Goal: Task Accomplishment & Management: Complete application form

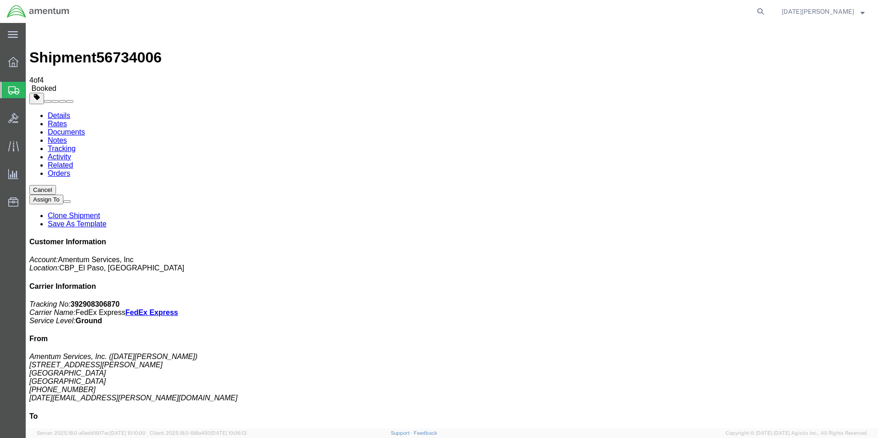
click at [0, 0] on span "Create from Template" at bounding box center [0, 0] width 0 height 0
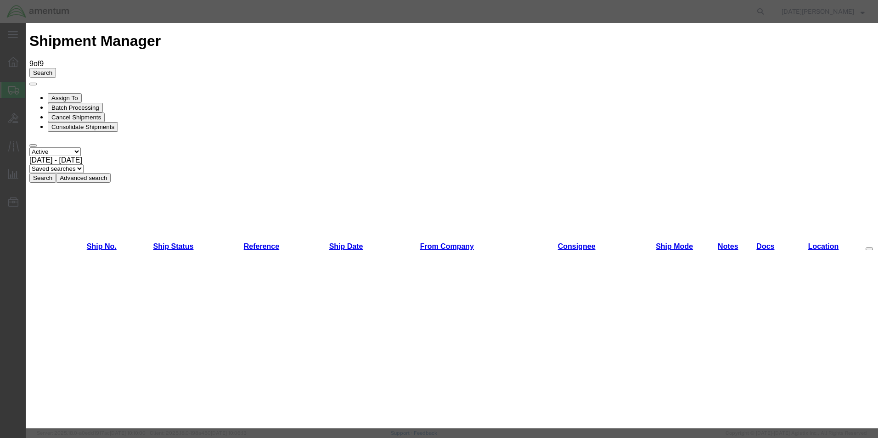
scroll to position [551, 0]
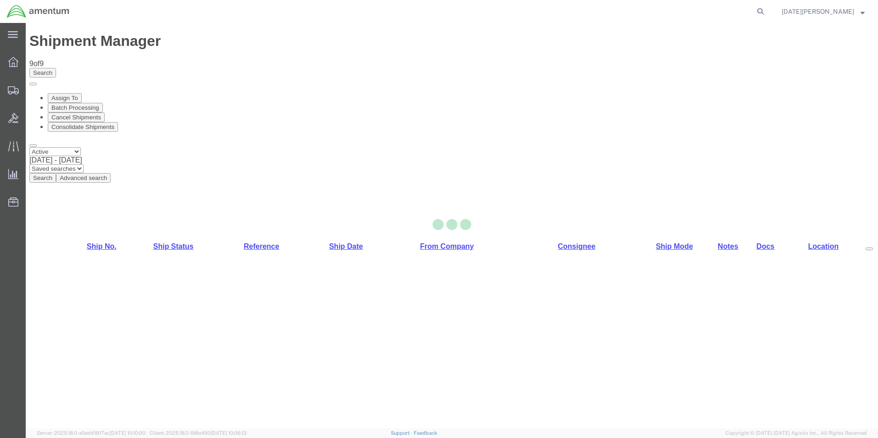
select select "49939"
select select "49951"
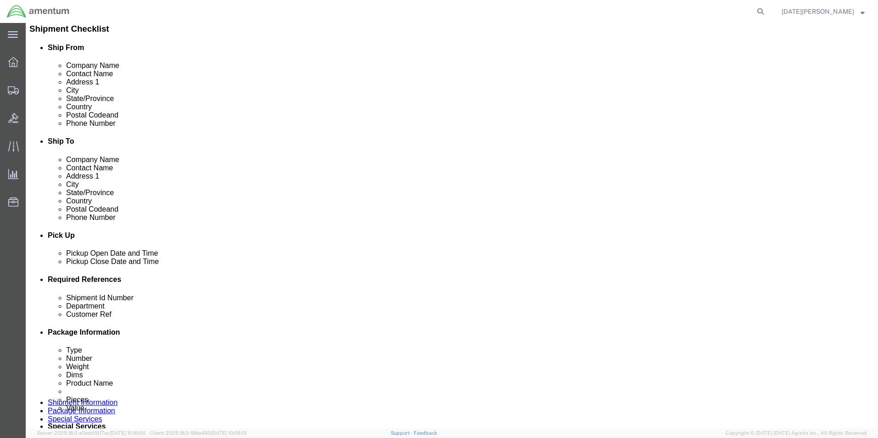
scroll to position [229, 0]
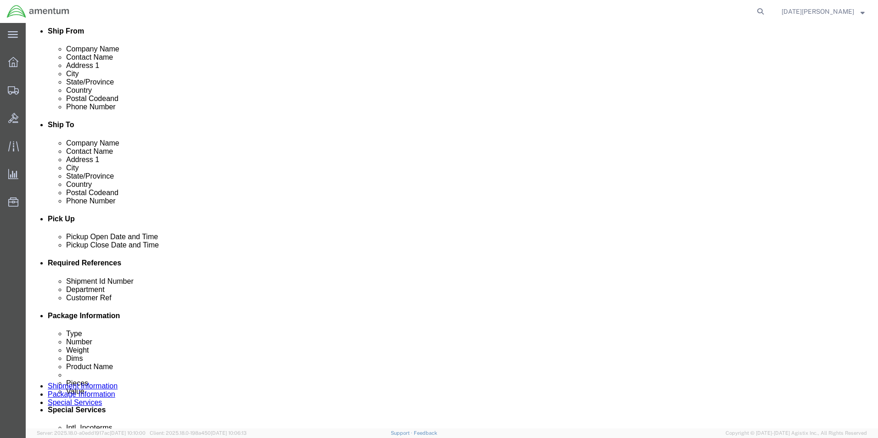
click input "USAGE#"
type input "USAGE# 329062"
click input "USAGE#"
type input "USAGE# 329062"
click div "Ship From Location Location [GEOGRAPHIC_DATA], [GEOGRAPHIC_DATA] Select My Prof…"
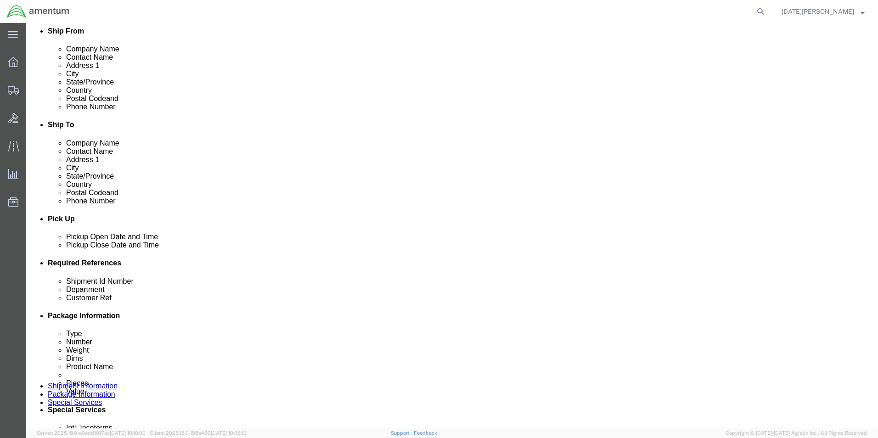
click div "Ship From Location Location [GEOGRAPHIC_DATA], [GEOGRAPHIC_DATA] Select My Prof…"
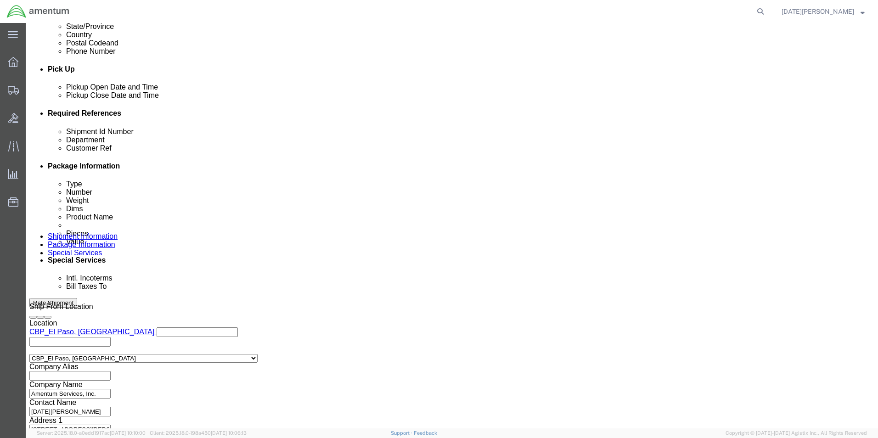
scroll to position [383, 0]
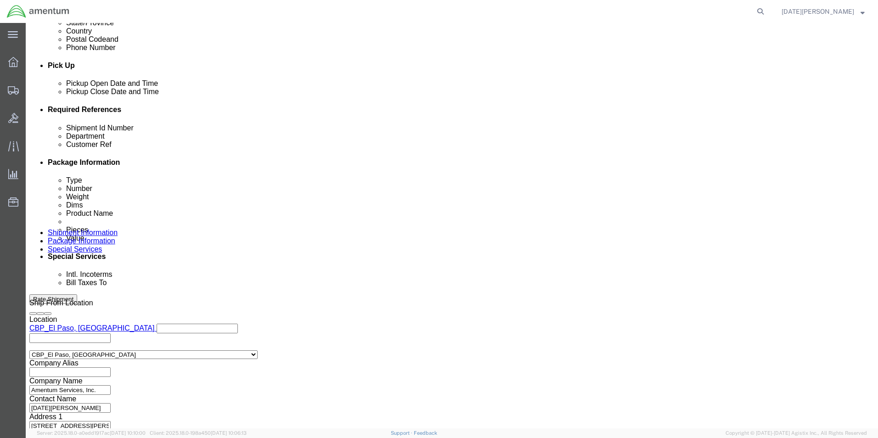
click button "Continue"
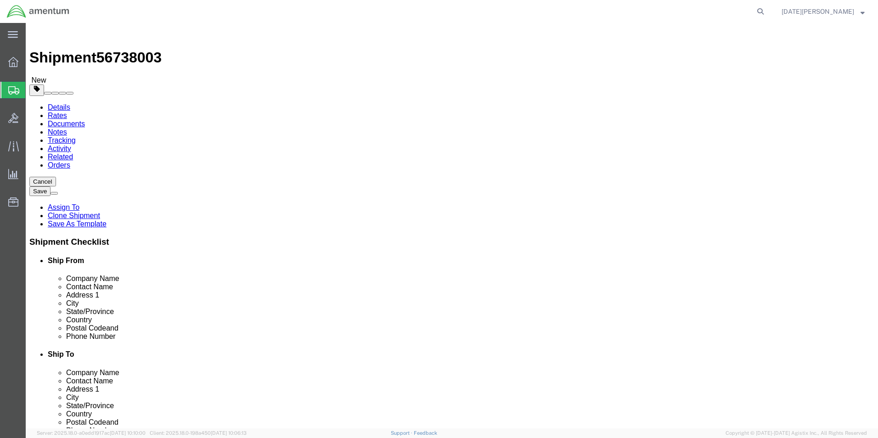
drag, startPoint x: 149, startPoint y: 198, endPoint x: 120, endPoint y: 207, distance: 30.6
click div "Package Type Select Bale(s) Basket(s) Bolt(s) Bottle(s) Buckets Bulk Bundle(s) …"
click div "Package Content # 1 1 x Your Packaging Package Type Select Bale(s) Basket(s) Bo…"
click input "2.50"
type input "2"
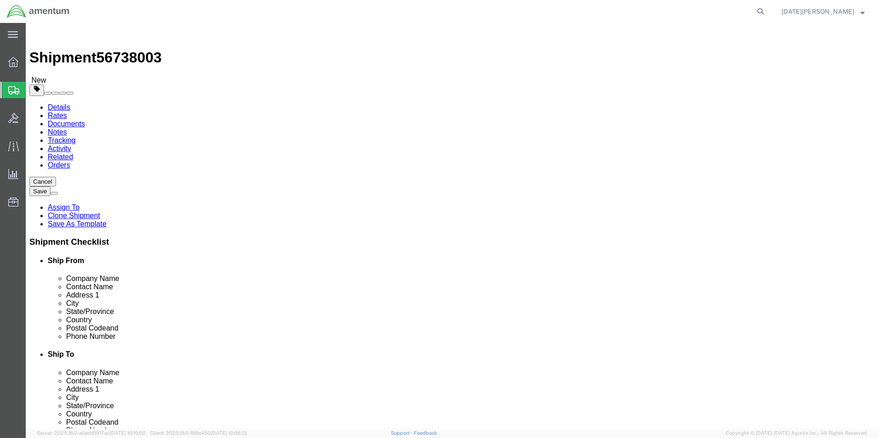
type input "1.5"
click dd "60.00 USD"
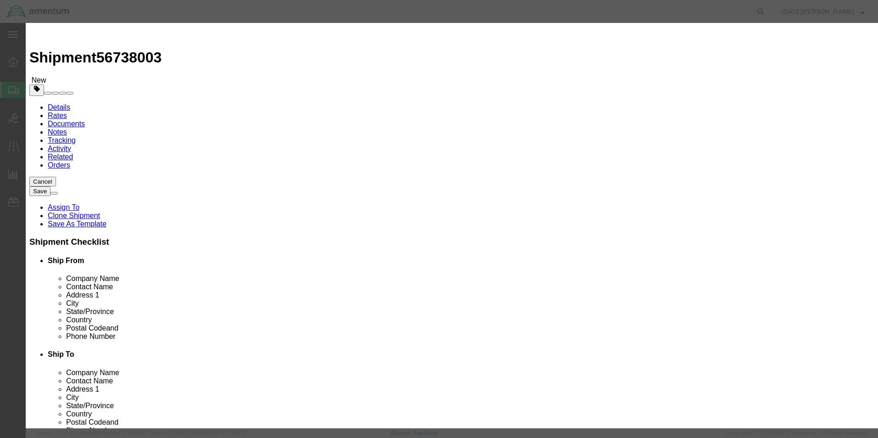
drag, startPoint x: 190, startPoint y: 211, endPoint x: 400, endPoint y: 46, distance: 266.7
click div "Commodity library"
click input "PAINT BRUSHES"
type input "P"
type input "oil filter kit"
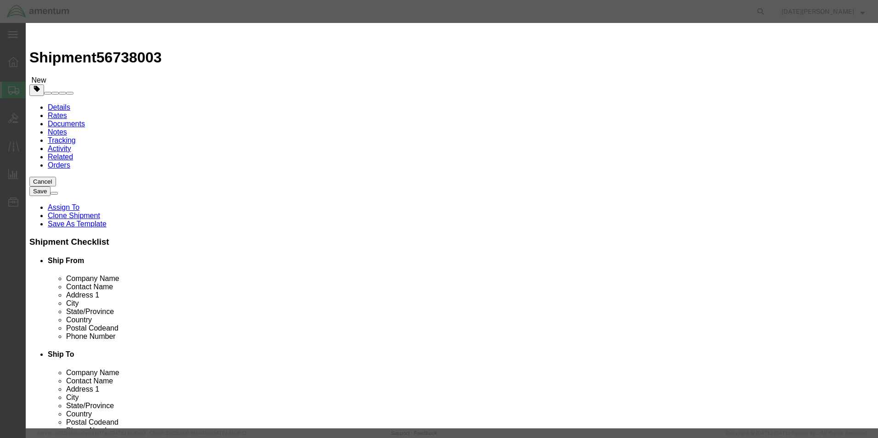
drag, startPoint x: 359, startPoint y: 52, endPoint x: 349, endPoint y: 61, distance: 13.3
click div "Commodity library"
drag, startPoint x: 295, startPoint y: 90, endPoint x: 272, endPoint y: 96, distance: 23.8
click div "Product Name oil filter kit oil filter Pieces 12.00 Select Bag Barrels 100Board…"
type input "1"
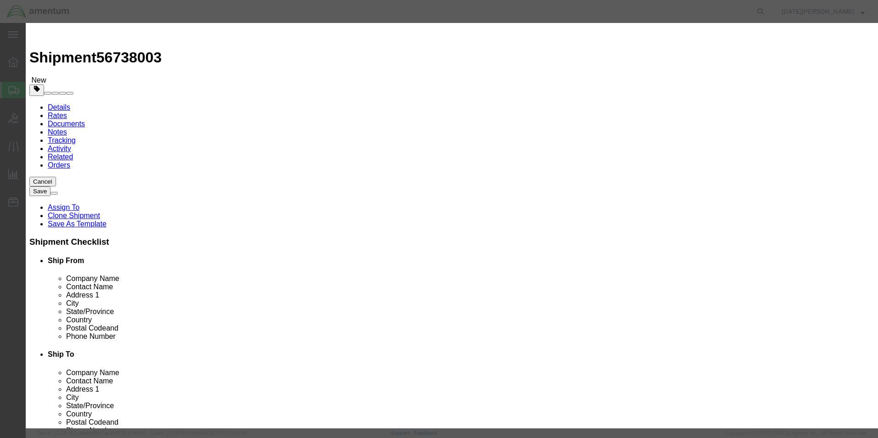
type input "5"
click input "5"
type input "75.00"
click button "Save & Close"
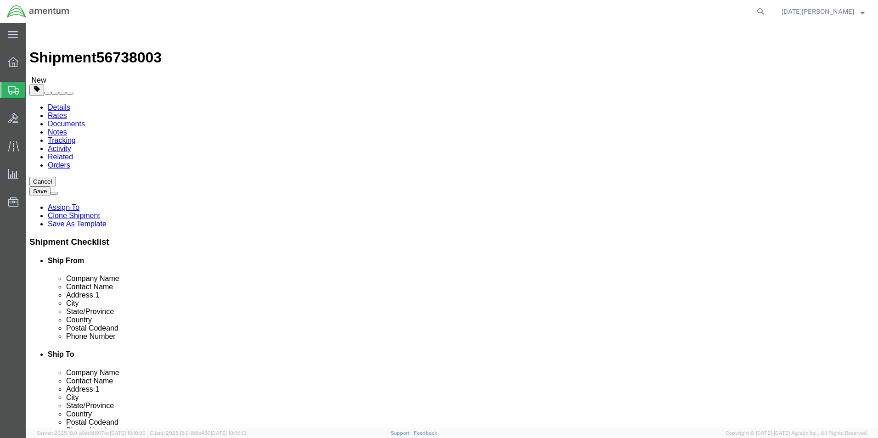
click button "Continue"
click button "Rate Shipment"
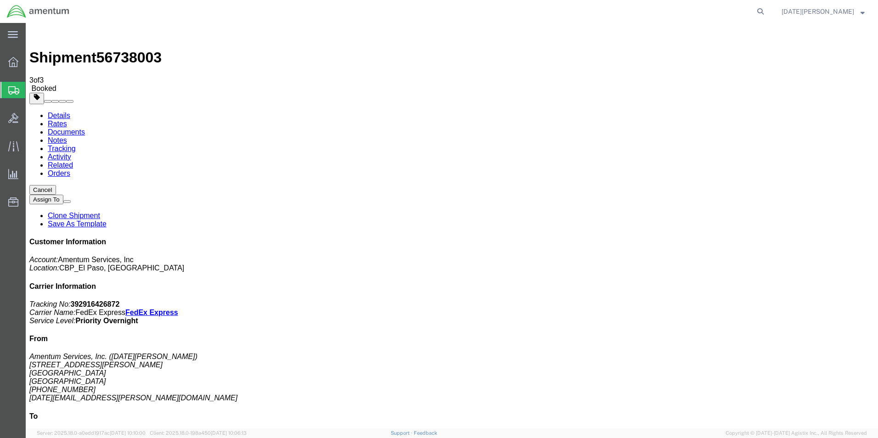
click at [0, 0] on span "Create from Template" at bounding box center [0, 0] width 0 height 0
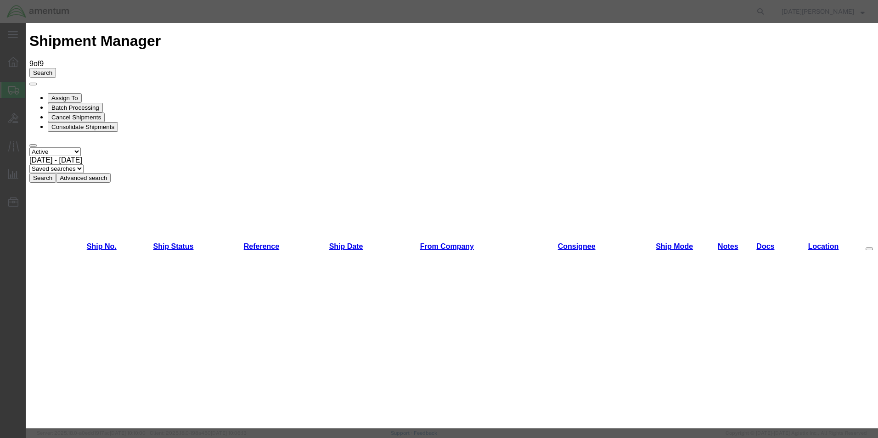
scroll to position [459, 0]
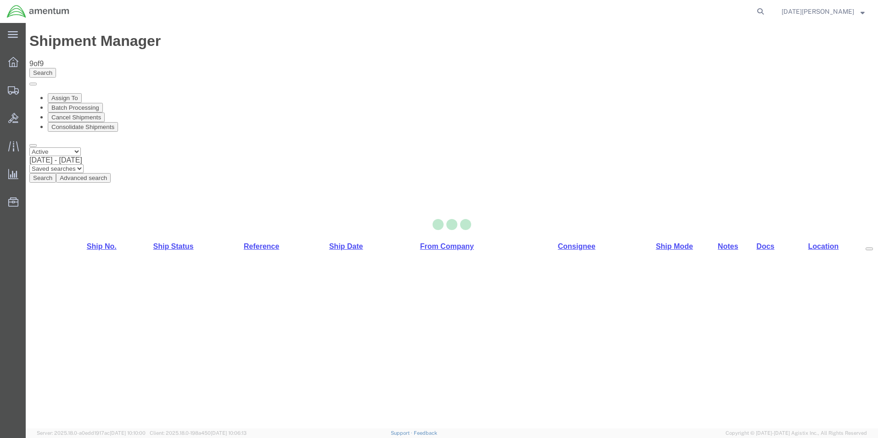
select select "49939"
select select "49945"
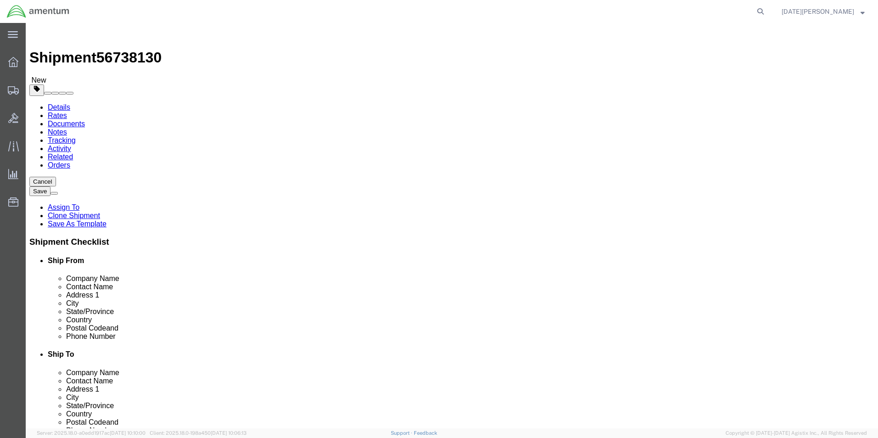
click div
drag, startPoint x: 528, startPoint y: 192, endPoint x: 439, endPoint y: 199, distance: 89.3
click div "Location [GEOGRAPHIC_DATA], [GEOGRAPHIC_DATA] Select My Profile Location [PHONE…"
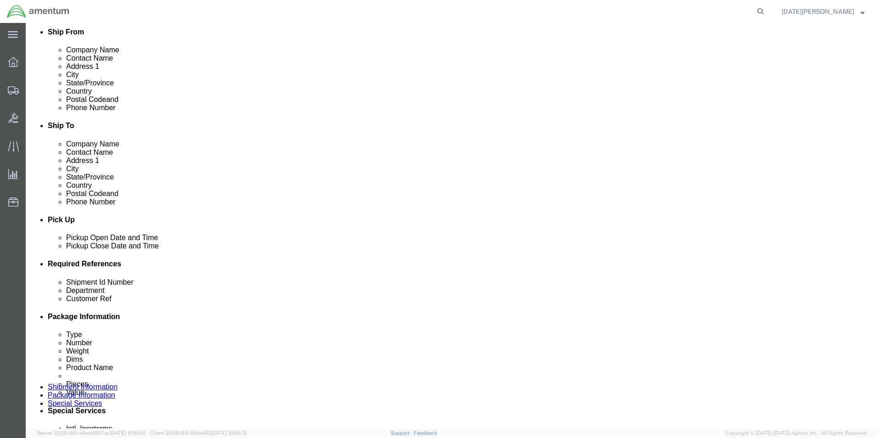
scroll to position [229, 0]
type input "SUPPLY DEPARTMENT"
click input "text"
type input "USAGE# 329200 / 329093"
type input "CBP"
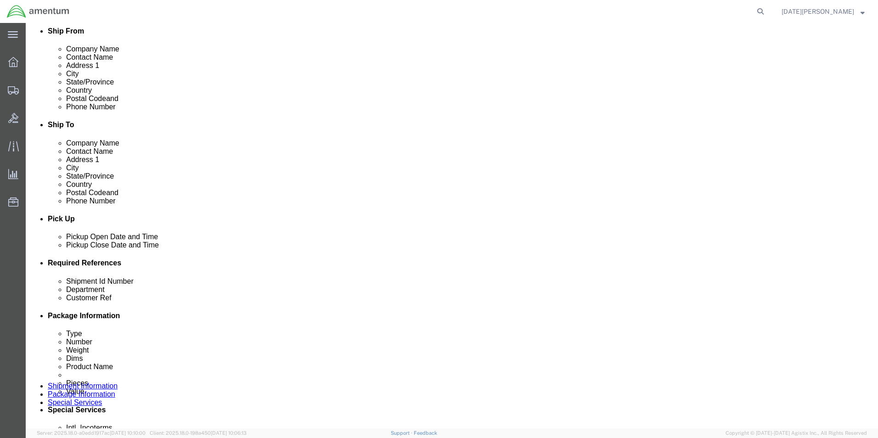
paste input "USAGE# 329200 / 329093"
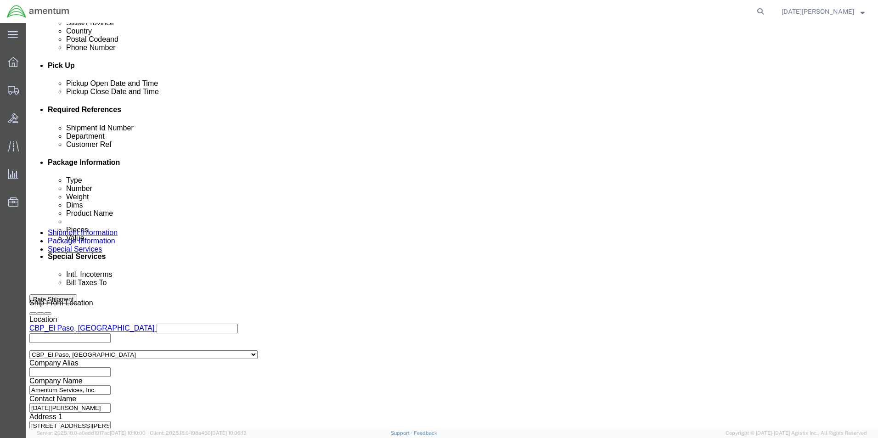
type input "USAGE# 329200 / 329093"
click button "Continue"
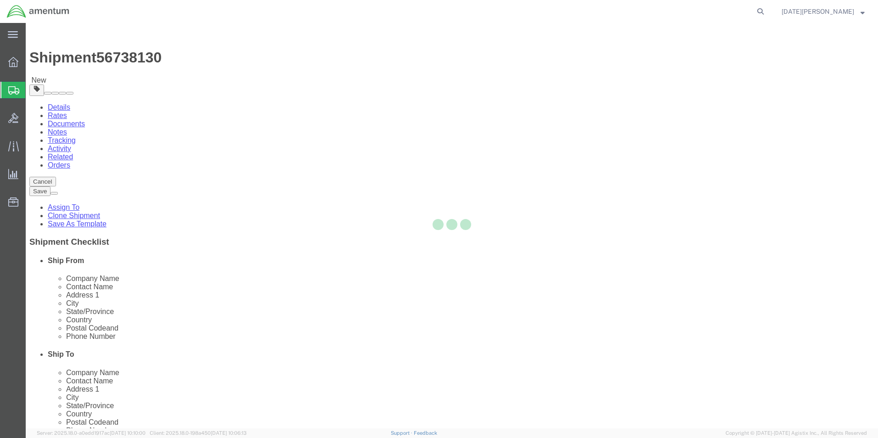
select select "YRPK"
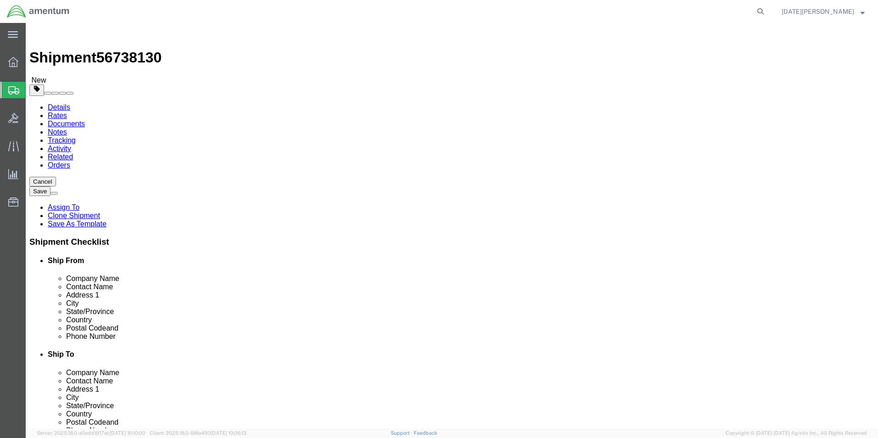
click input "text"
type input "14"
type input "11"
type input "3.00"
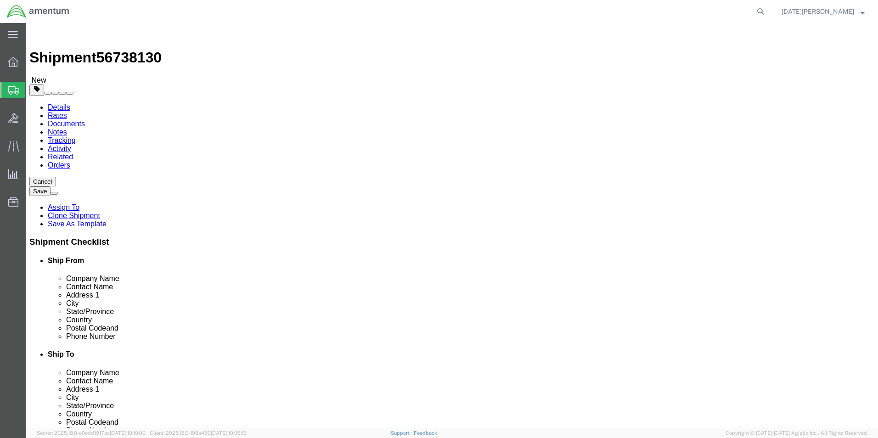
click span
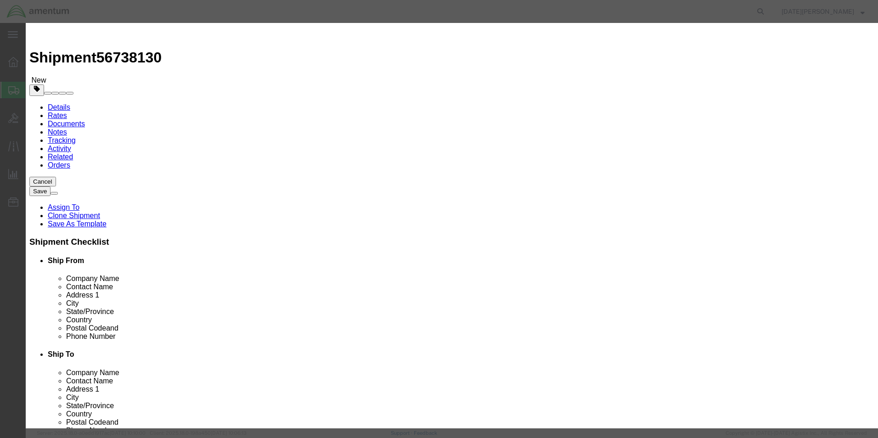
click input "text"
type input "KIT"
drag, startPoint x: 288, startPoint y: 90, endPoint x: 263, endPoint y: 96, distance: 25.5
click div "Product Name KIT Pieces 0 Select Bag Barrels 100Board Feet Bottle Box Blister P…"
type input "300.00"
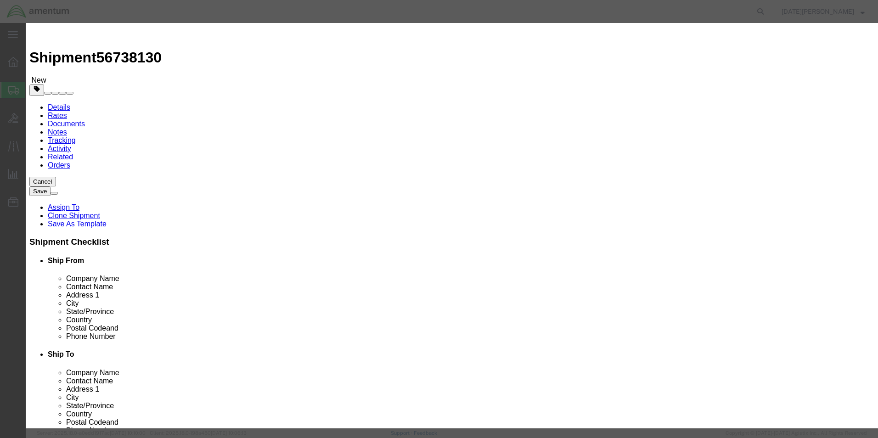
drag, startPoint x: 296, startPoint y: 89, endPoint x: 261, endPoint y: 92, distance: 34.5
click div "300.00"
type input "1"
click input "text"
type input "300.00"
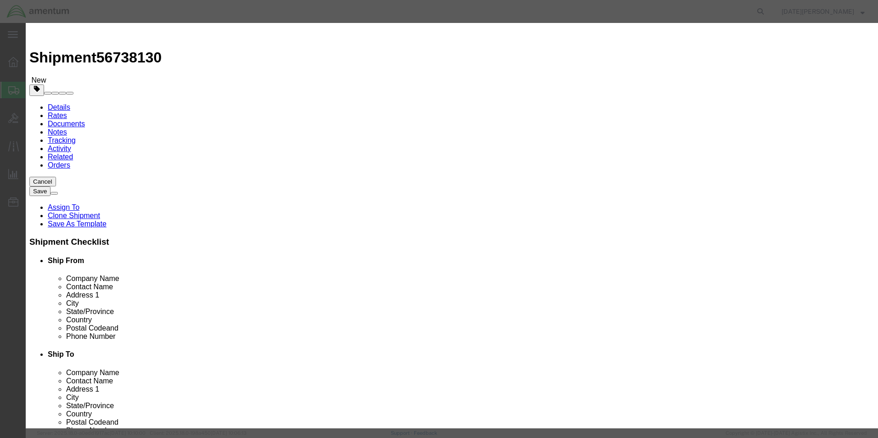
click button "Save & Close"
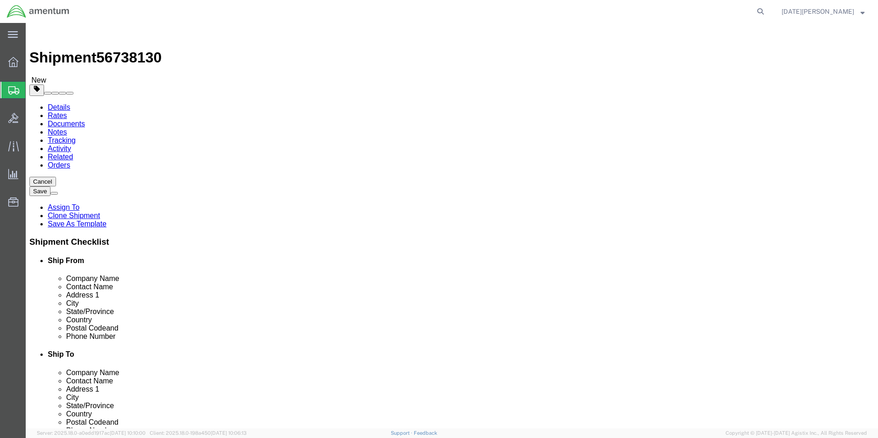
click link "Add Package"
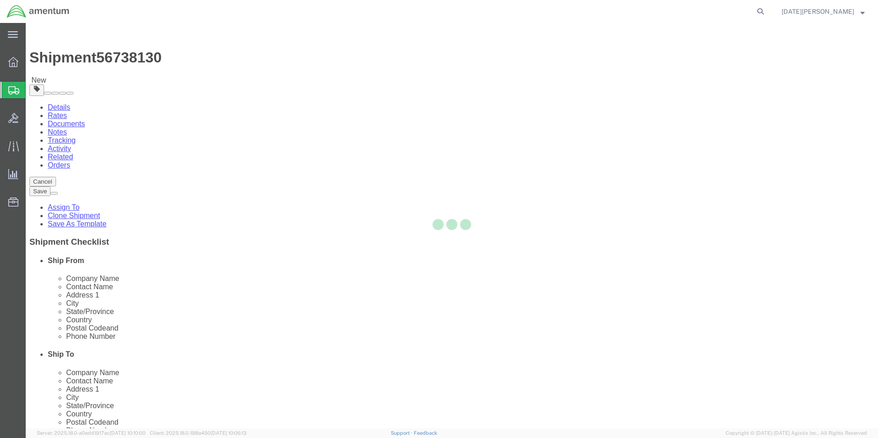
select select "YRPK"
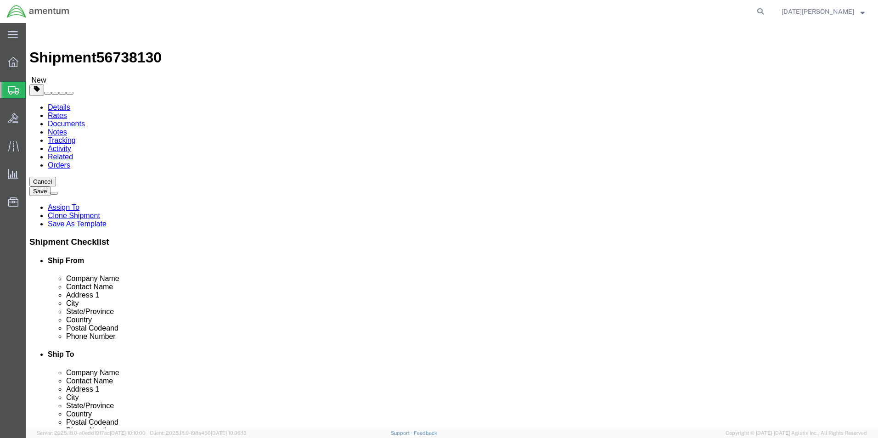
click input "text"
type input "14"
type input "11"
type input "8"
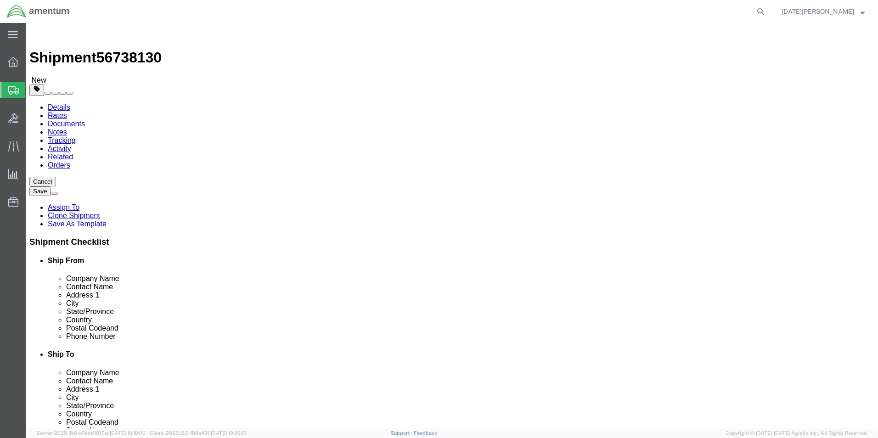
click span
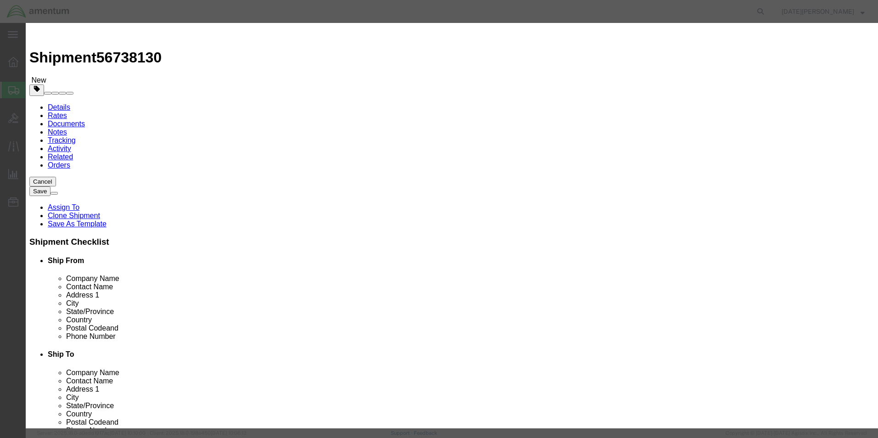
click input "text"
click input "PITCHE SPIDER"
type input "PITCH CHANGESPIDER"
click input "0"
type input "1"
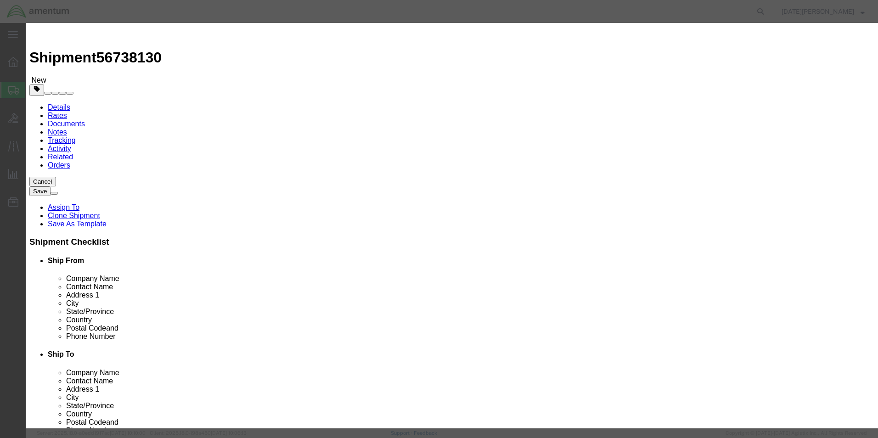
click input "PITCH CHANGESPIDER"
click input "SPIDER"
type input "SPIDER ASSY"
select select "US"
click input "text"
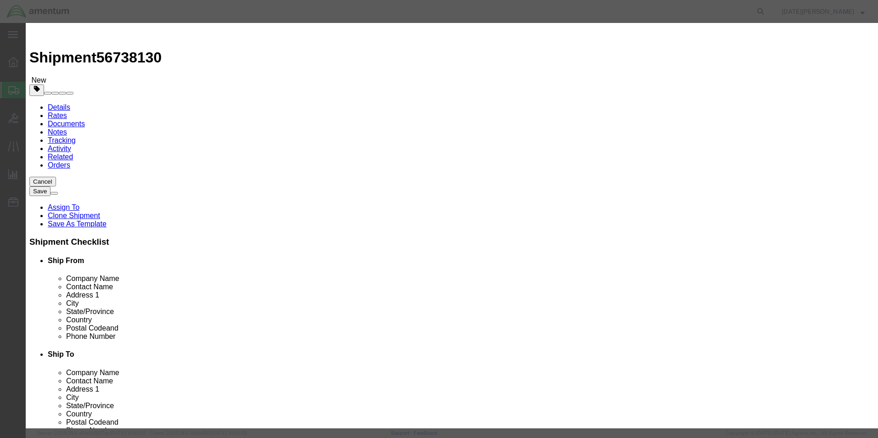
type input "2500.00"
click button "Save & Close"
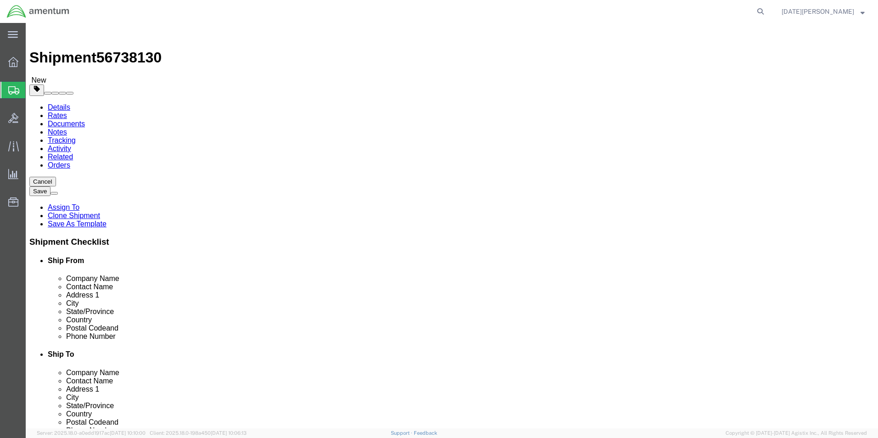
click button "Rate Shipment"
click at [53, 103] on link "Details" at bounding box center [59, 107] width 22 height 8
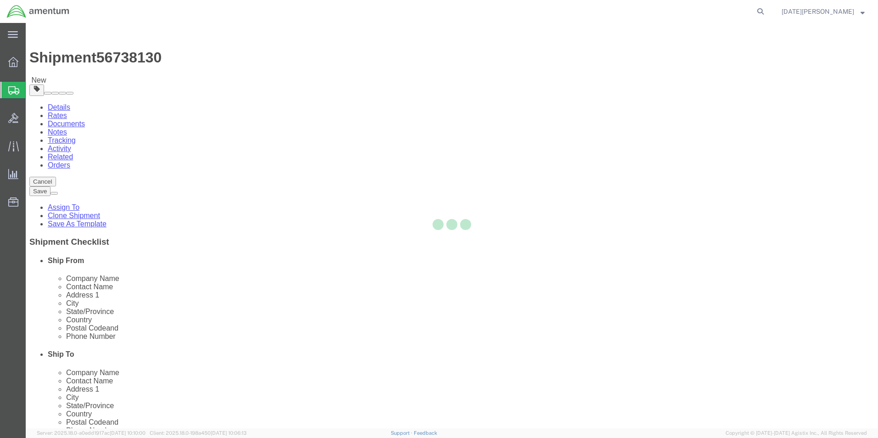
select select "49939"
select select "49945"
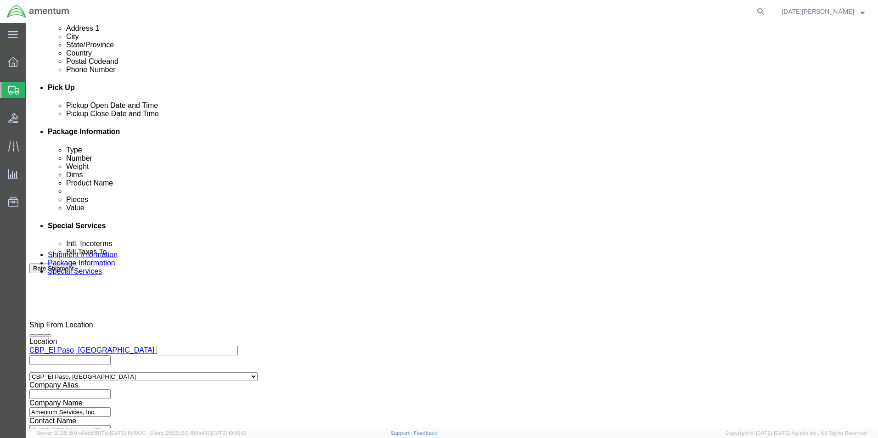
scroll to position [367, 0]
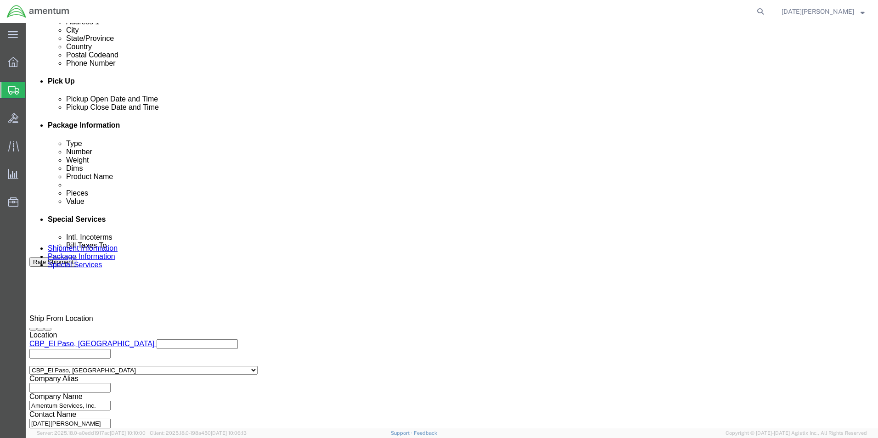
click button "Continue"
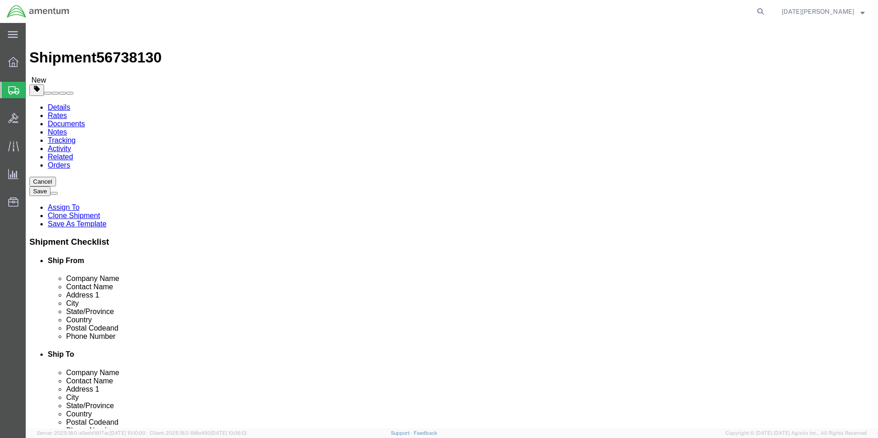
click dt "Pieces:"
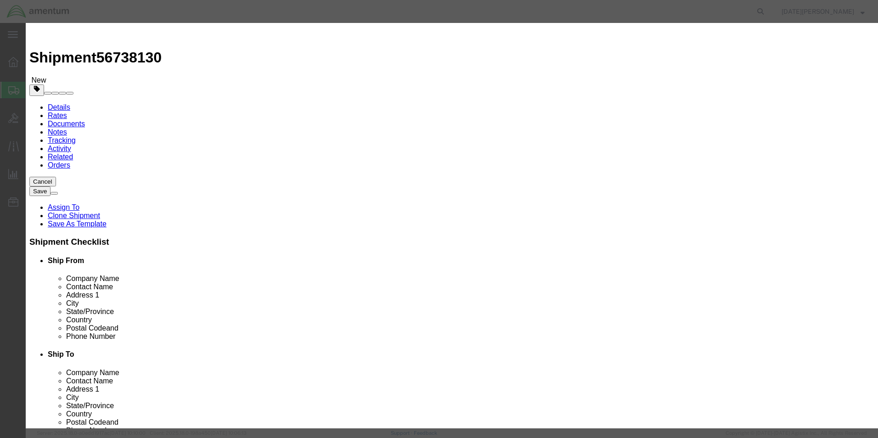
drag, startPoint x: 318, startPoint y: 73, endPoint x: 257, endPoint y: 81, distance: 61.6
click div "Product Name SPIDER ASSY Pieces 1.00 Select Bag Barrels 100Board Feet Bottle Bo…"
type input "SPIDER ASS"
drag, startPoint x: 378, startPoint y: 39, endPoint x: 398, endPoint y: 55, distance: 25.9
click div "Commodity library Product Name SPIDER ASS SPIDER Pieces 1.00 Select Bag Barrels…"
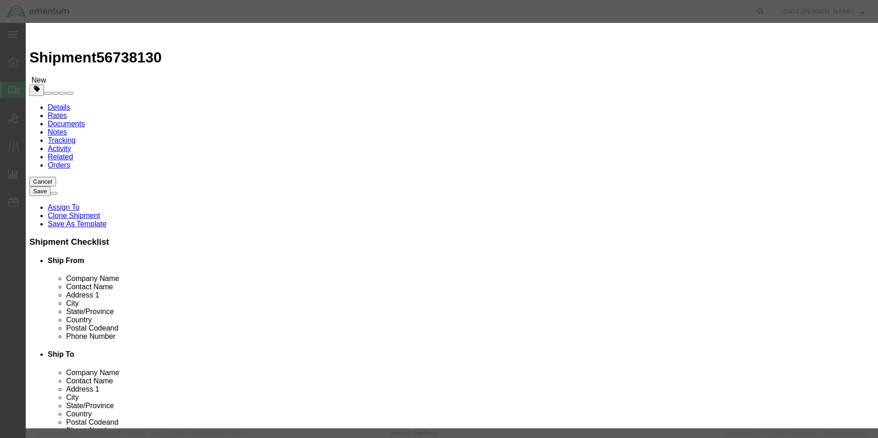
click button "Save & Close"
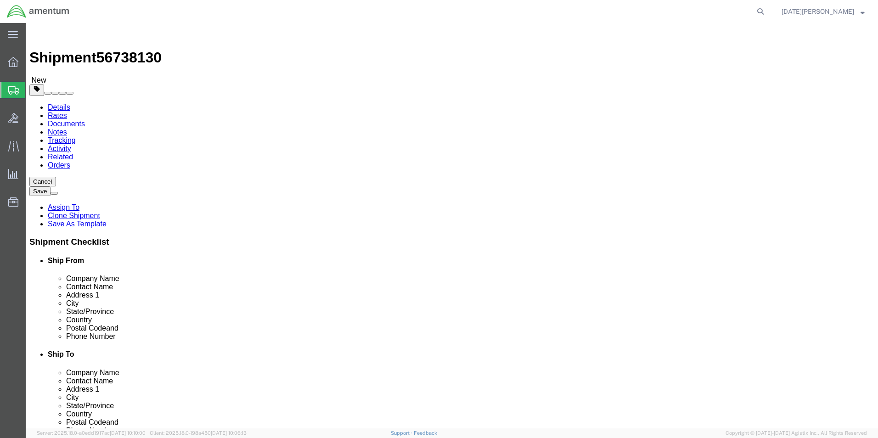
click dt "Pieces:"
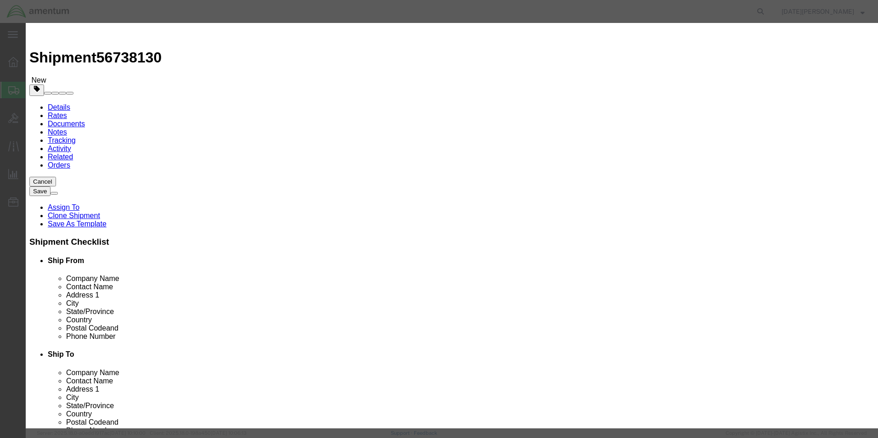
click input "SPIDER ASS"
type input "SPIDER ASSEMBLY"
click div "Commodity library Product Name SPIDER ASSEMBLY Pieces 1.00 Select Bag Barrels 1…"
click button "Save & Close"
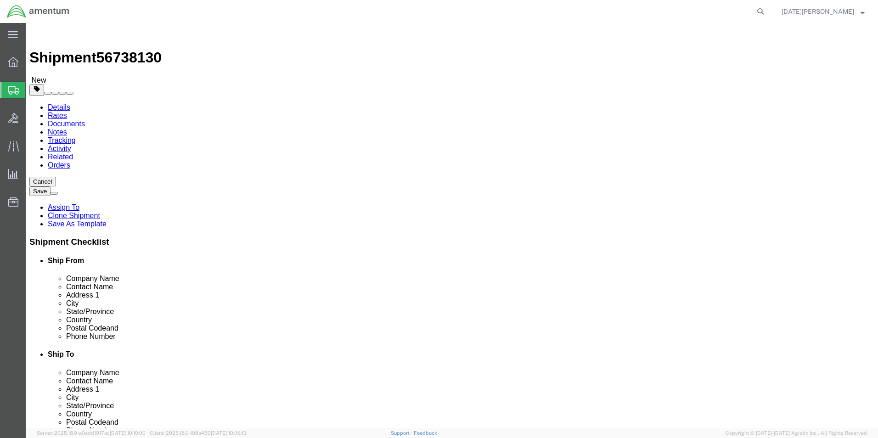
click button "Rate Shipment"
